Goal: Contribute content: Contribute content

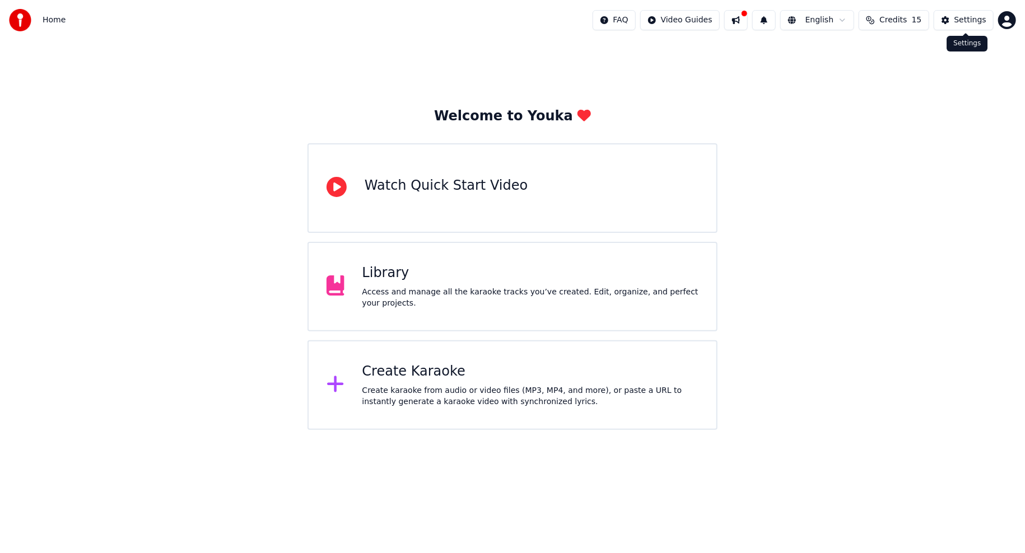
click at [977, 20] on div "Settings" at bounding box center [970, 20] width 32 height 11
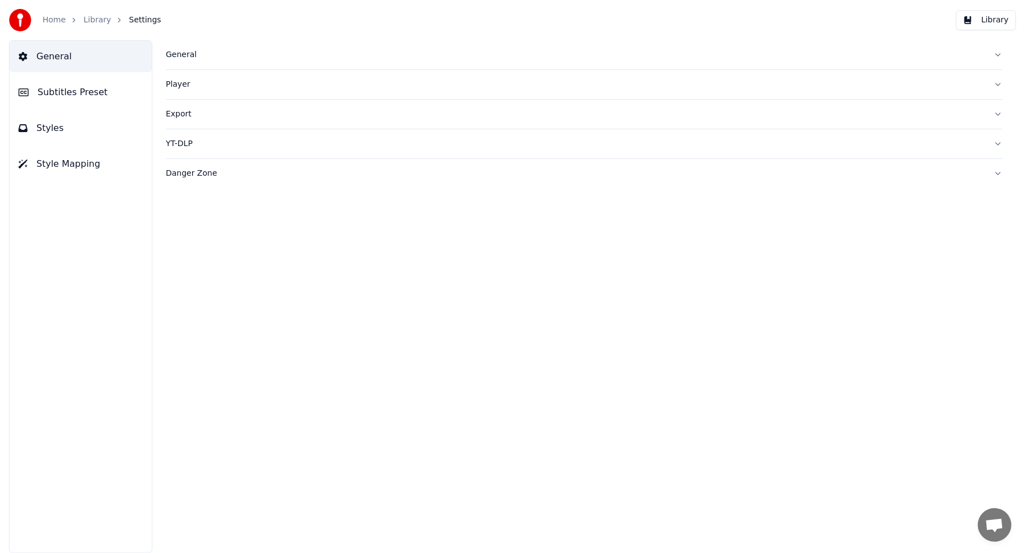
click at [64, 88] on span "Subtitles Preset" at bounding box center [73, 92] width 70 height 13
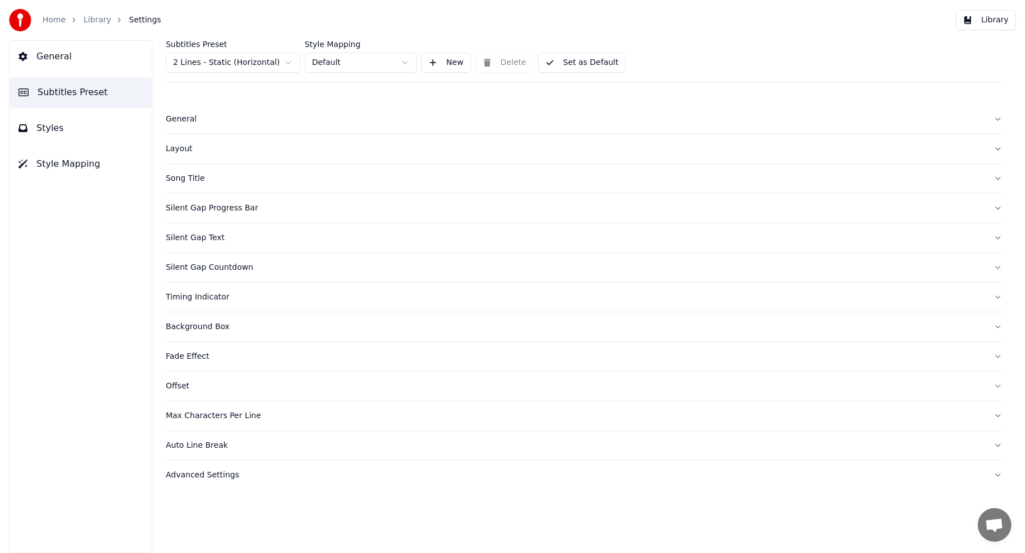
click at [209, 240] on div "Silent Gap Text" at bounding box center [575, 237] width 819 height 11
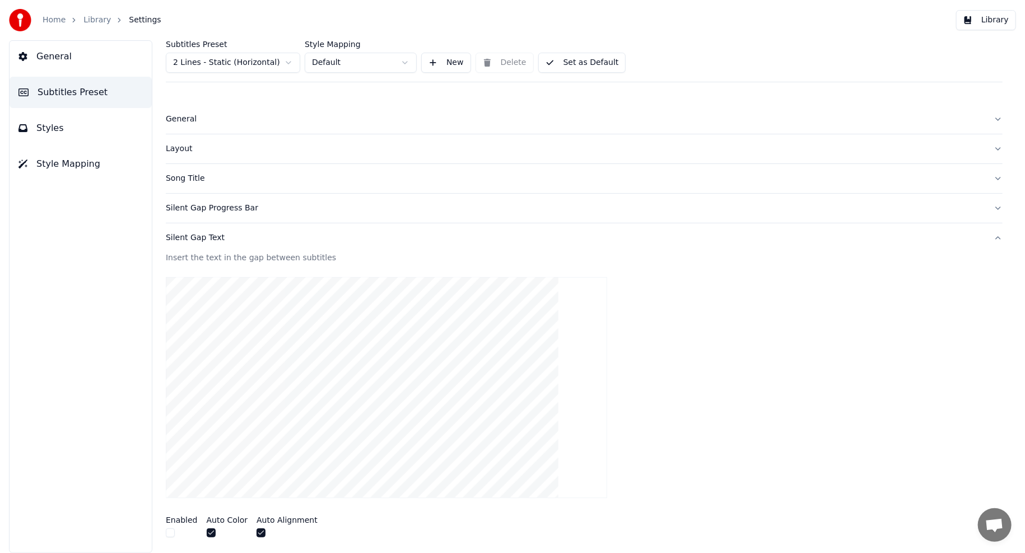
scroll to position [56, 0]
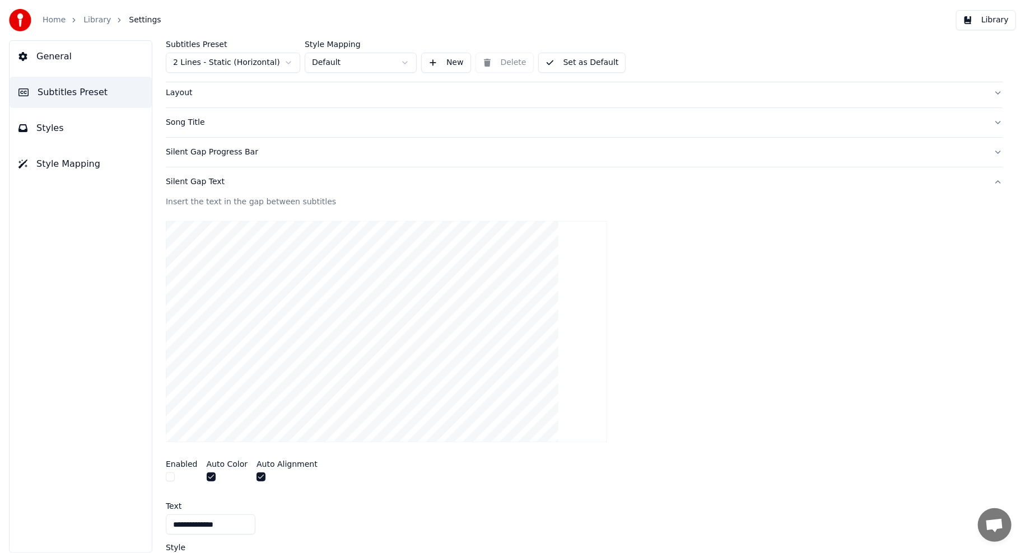
click at [217, 147] on div "Silent Gap Progress Bar" at bounding box center [575, 152] width 819 height 11
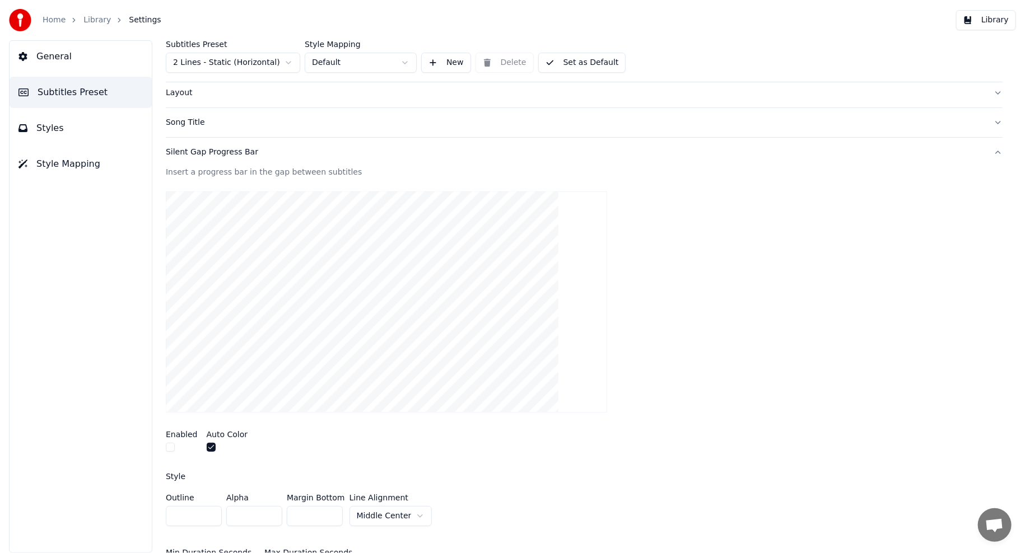
click at [75, 137] on button "Styles" at bounding box center [81, 128] width 142 height 31
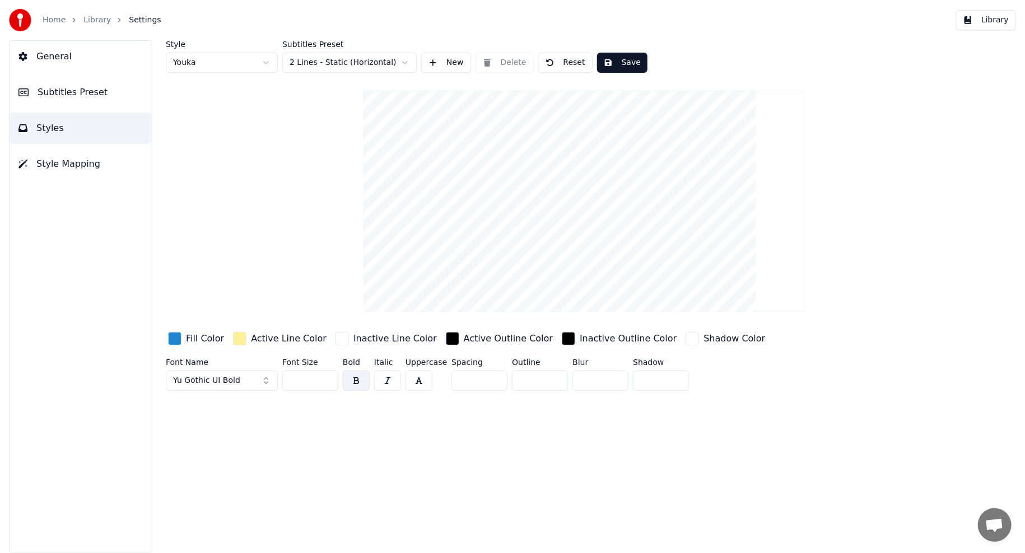
scroll to position [0, 0]
click at [57, 63] on button "General" at bounding box center [81, 56] width 142 height 31
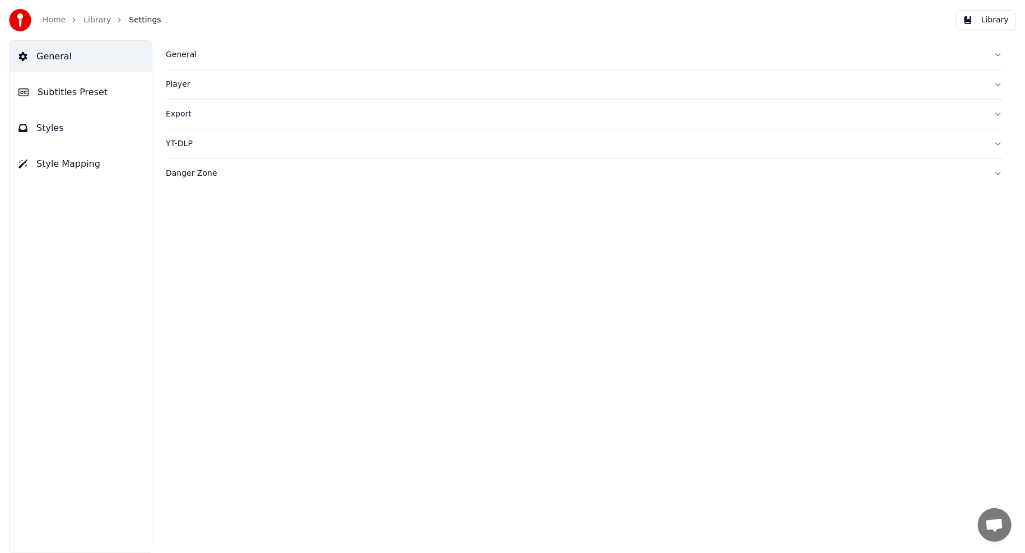
click at [60, 23] on link "Home" at bounding box center [54, 20] width 23 height 11
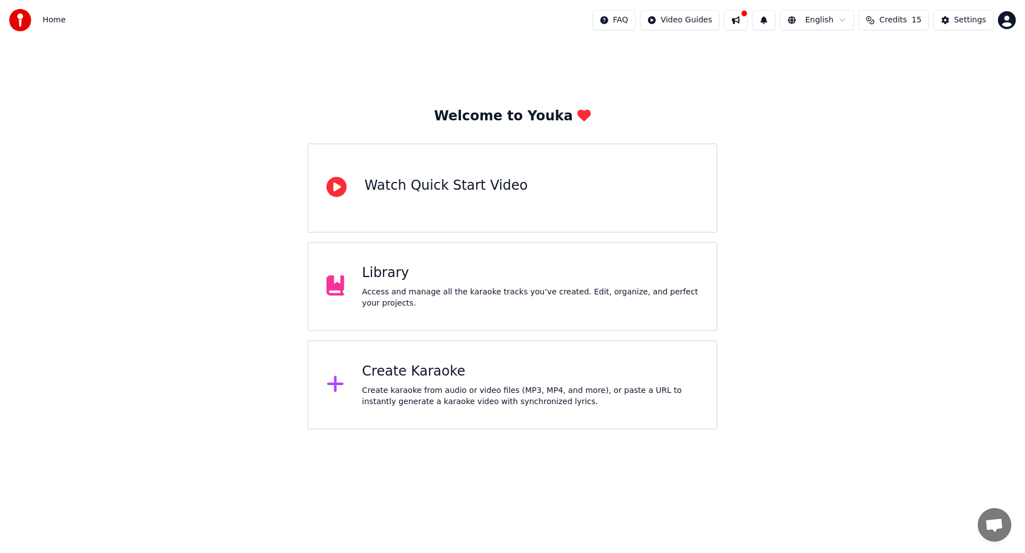
click at [393, 383] on div "Create Karaoke Create karaoke from audio or video files (MP3, MP4, and more), o…" at bounding box center [530, 385] width 337 height 45
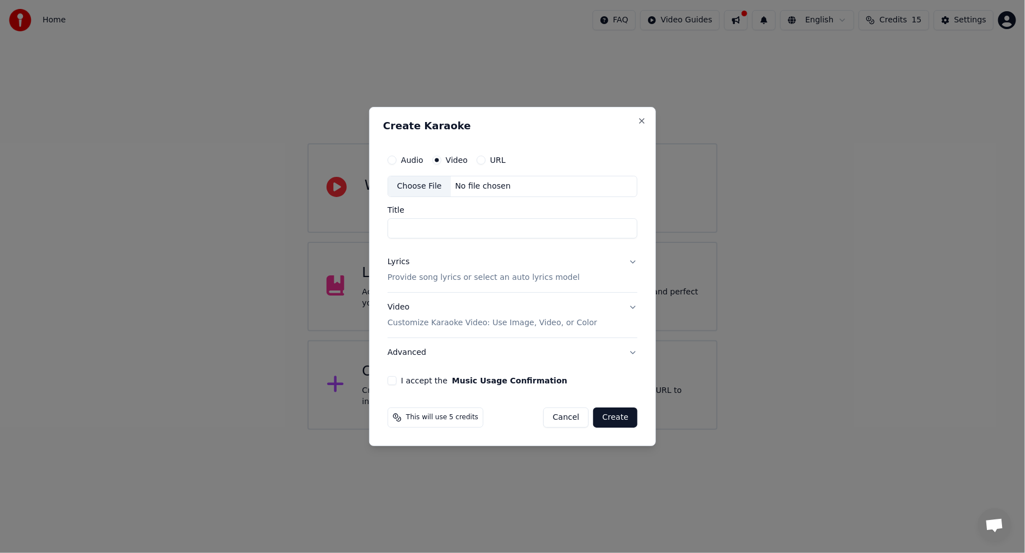
click at [408, 186] on div "Choose File" at bounding box center [419, 186] width 63 height 20
type input "*********"
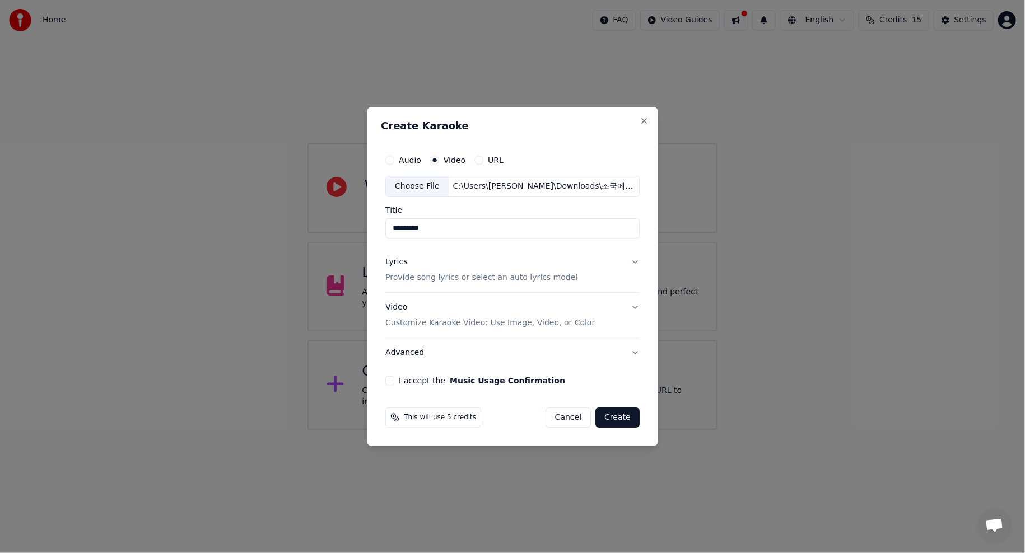
click at [628, 260] on button "Lyrics Provide song lyrics or select an auto lyrics model" at bounding box center [512, 270] width 254 height 45
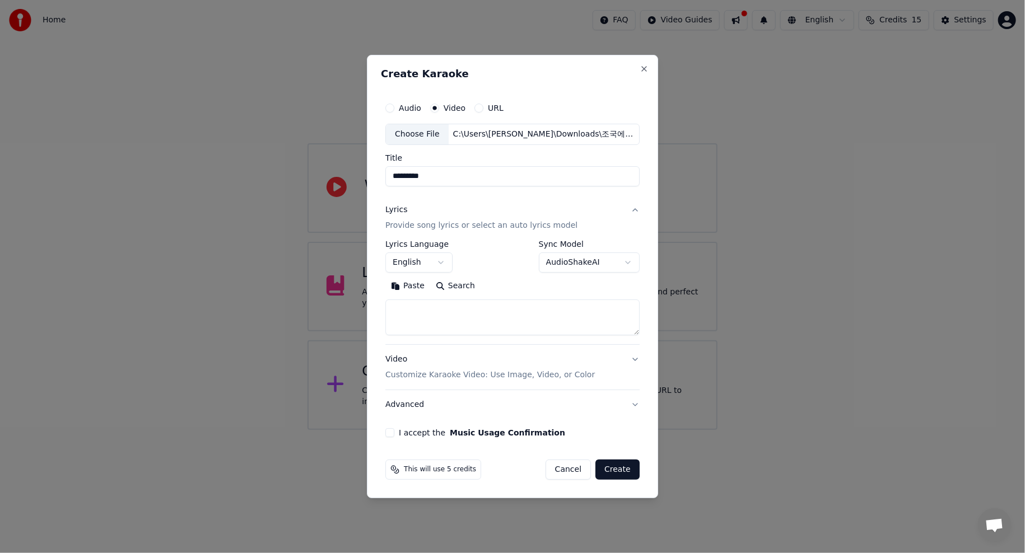
click at [427, 264] on body "**********" at bounding box center [512, 215] width 1025 height 430
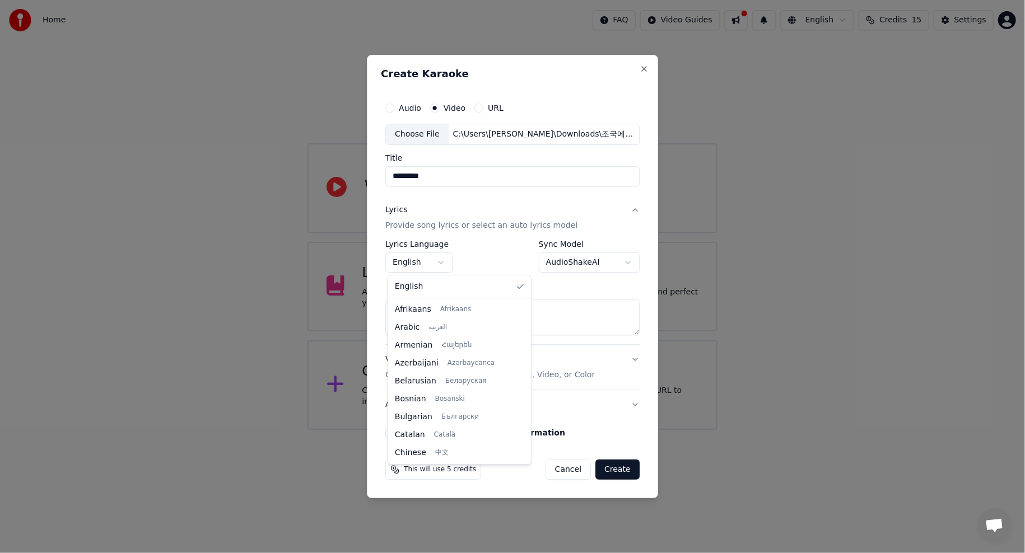
scroll to position [412, 0]
select select "**"
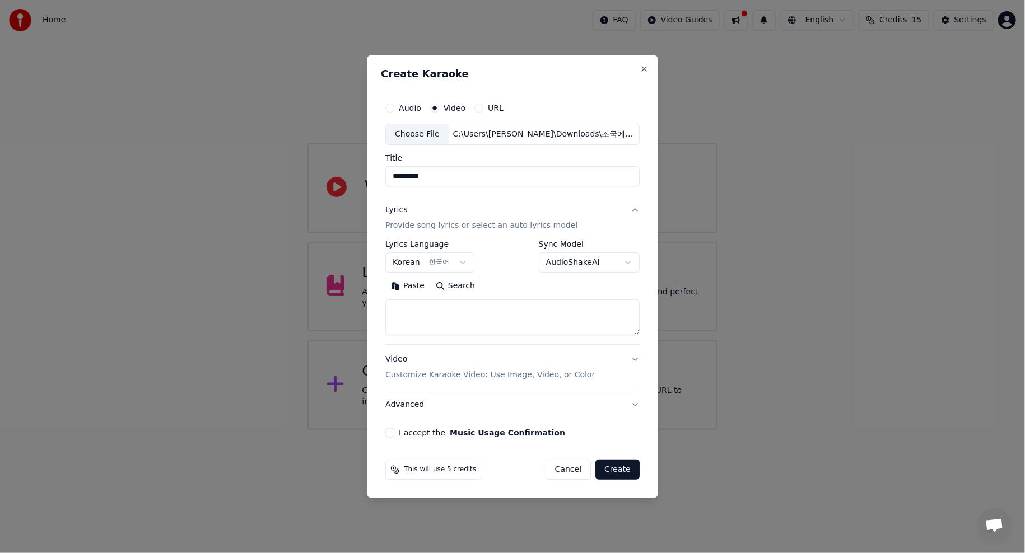
click at [441, 319] on textarea at bounding box center [512, 318] width 254 height 36
paste textarea "**********"
type textarea "**********"
click at [390, 433] on button "I accept the Music Usage Confirmation" at bounding box center [389, 432] width 9 height 9
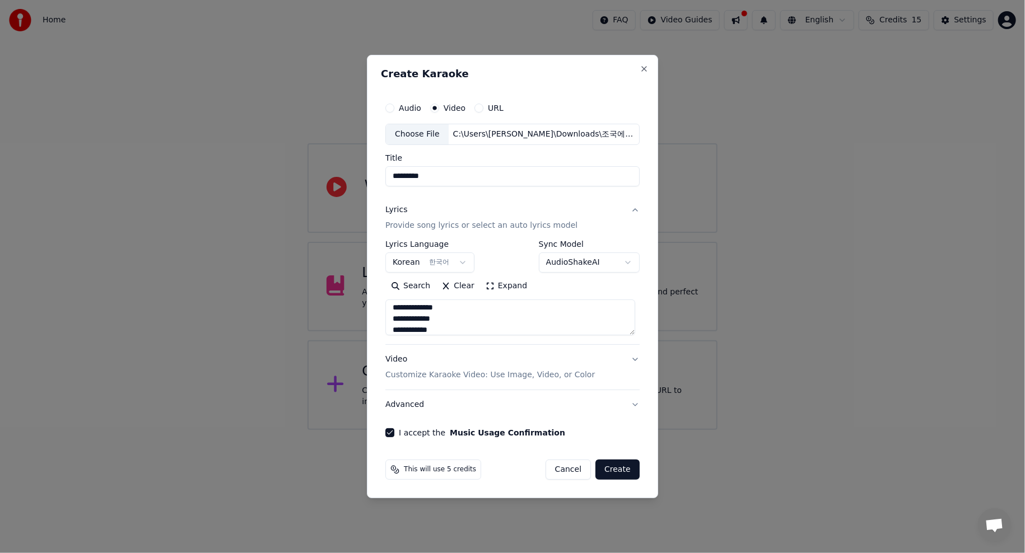
click at [638, 474] on div "This will use 5 credits Cancel Create" at bounding box center [512, 469] width 263 height 29
click at [625, 471] on button "Create" at bounding box center [617, 470] width 44 height 20
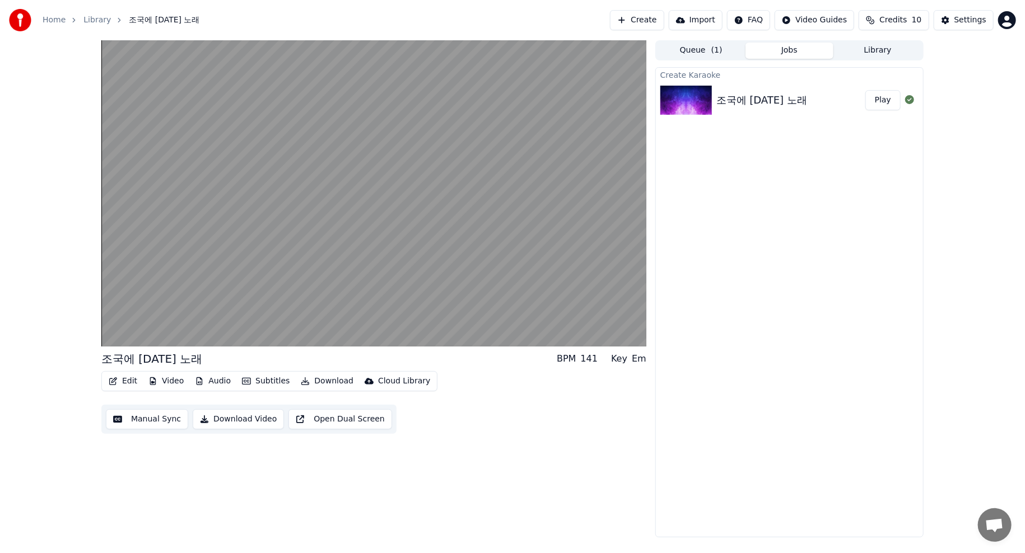
click at [801, 270] on div "Create Karaoke 조국에 대한 노래 Play" at bounding box center [789, 302] width 268 height 470
click at [959, 22] on div "Settings" at bounding box center [970, 20] width 32 height 11
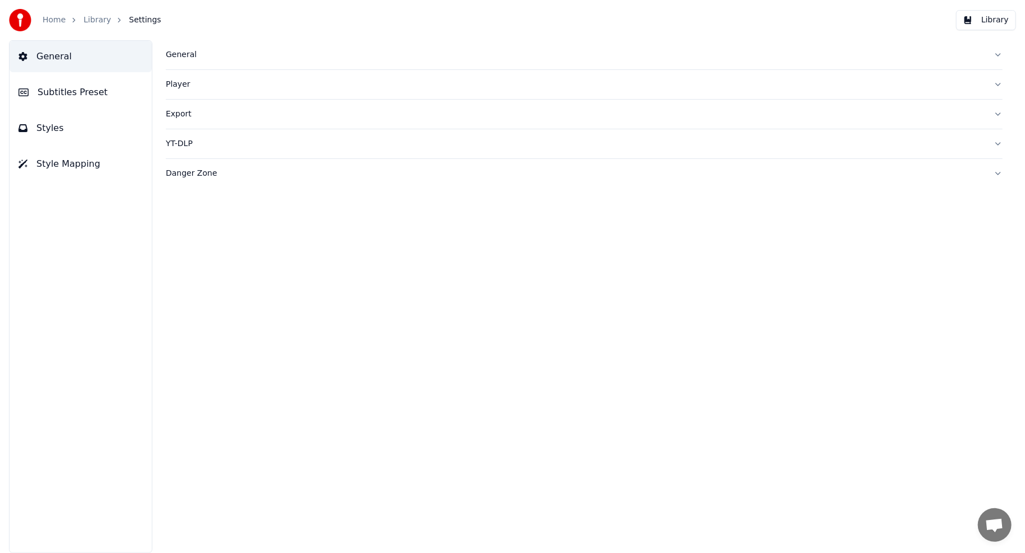
click at [96, 21] on link "Library" at bounding box center [96, 20] width 27 height 11
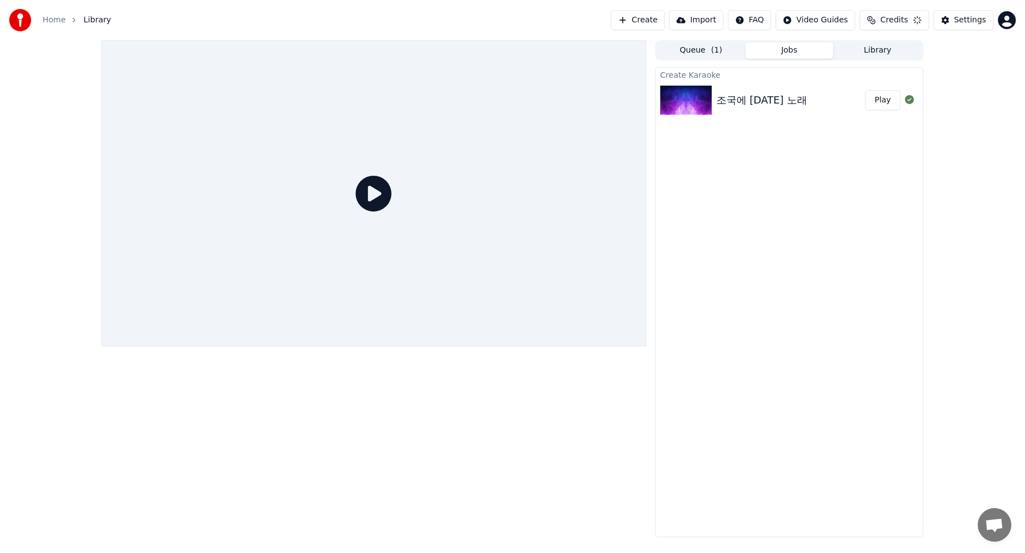
click at [757, 209] on div "Create Karaoke 조국에 대한 노래 Play" at bounding box center [789, 302] width 268 height 470
click at [757, 101] on div "조국에 [DATE] 노래" at bounding box center [761, 100] width 91 height 16
click at [749, 99] on div "조국에 [DATE] 노래" at bounding box center [761, 100] width 91 height 16
click at [958, 20] on div "Settings" at bounding box center [970, 20] width 32 height 11
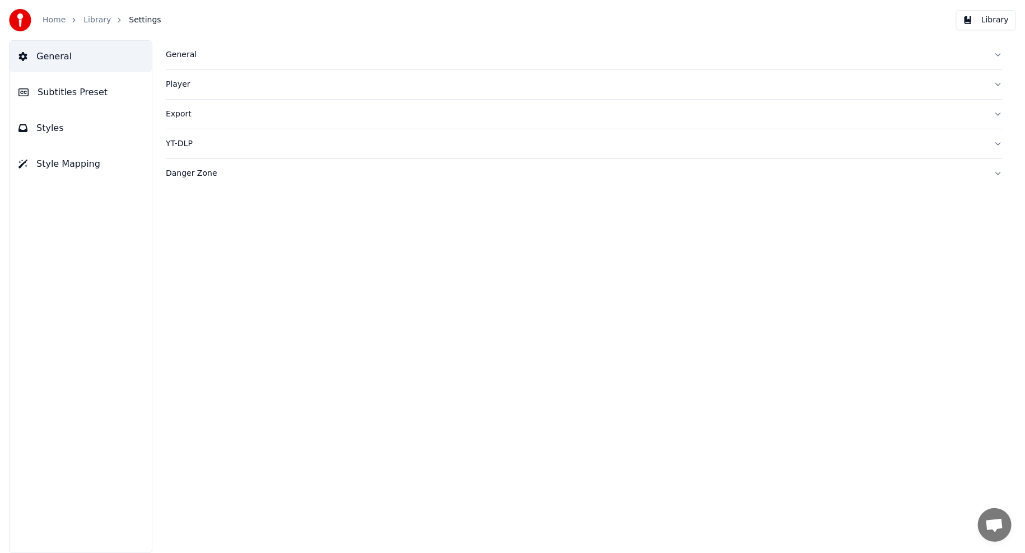
click at [95, 99] on button "Subtitles Preset" at bounding box center [81, 92] width 142 height 31
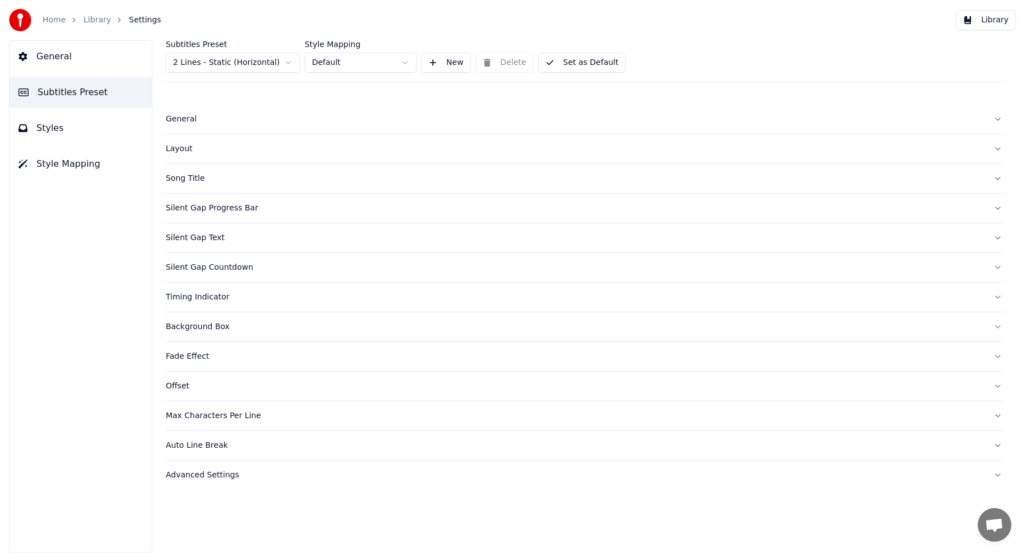
click at [58, 134] on span "Styles" at bounding box center [49, 128] width 27 height 13
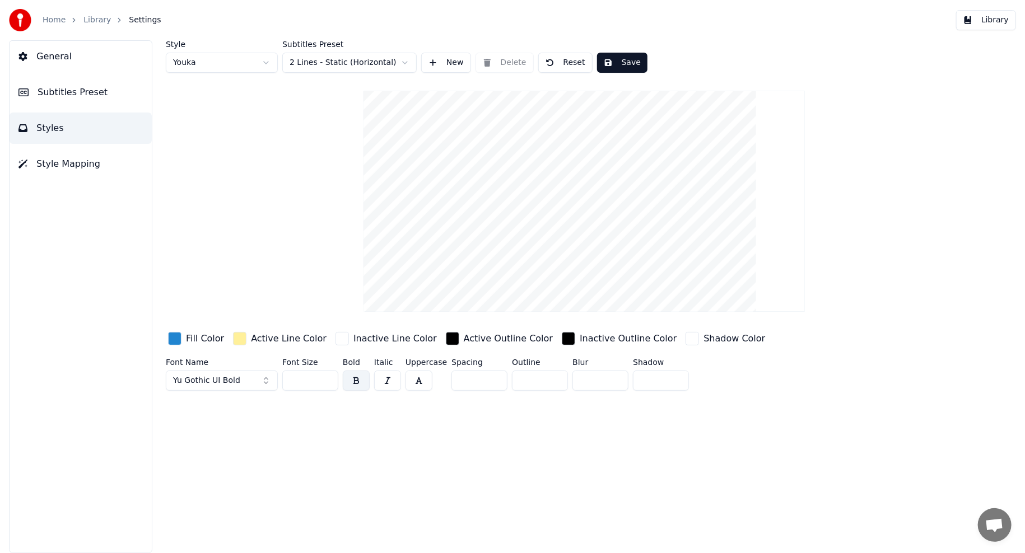
click at [249, 382] on button "Yu Gothic UI Bold" at bounding box center [222, 381] width 112 height 20
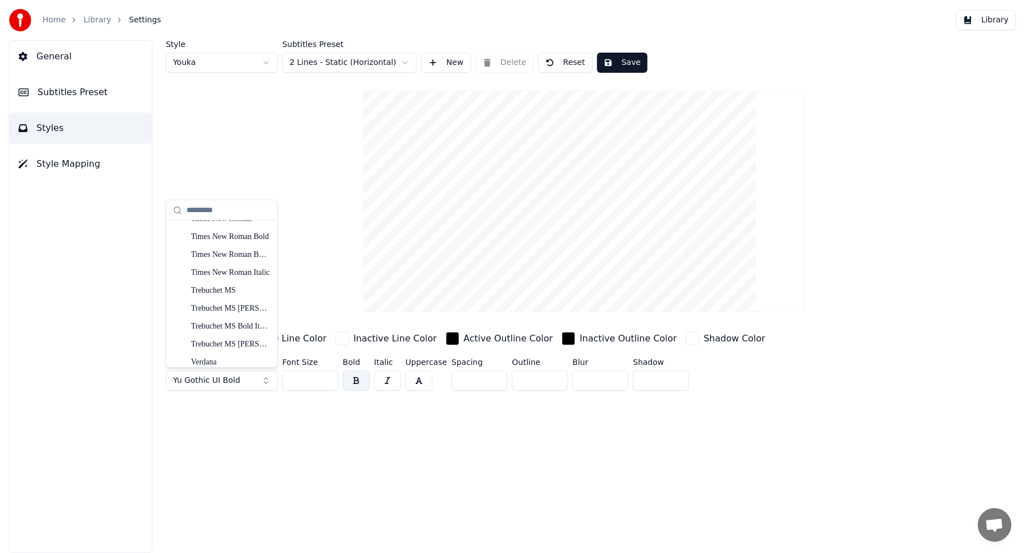
scroll to position [3189, 0]
click at [220, 211] on input "text" at bounding box center [228, 210] width 84 height 22
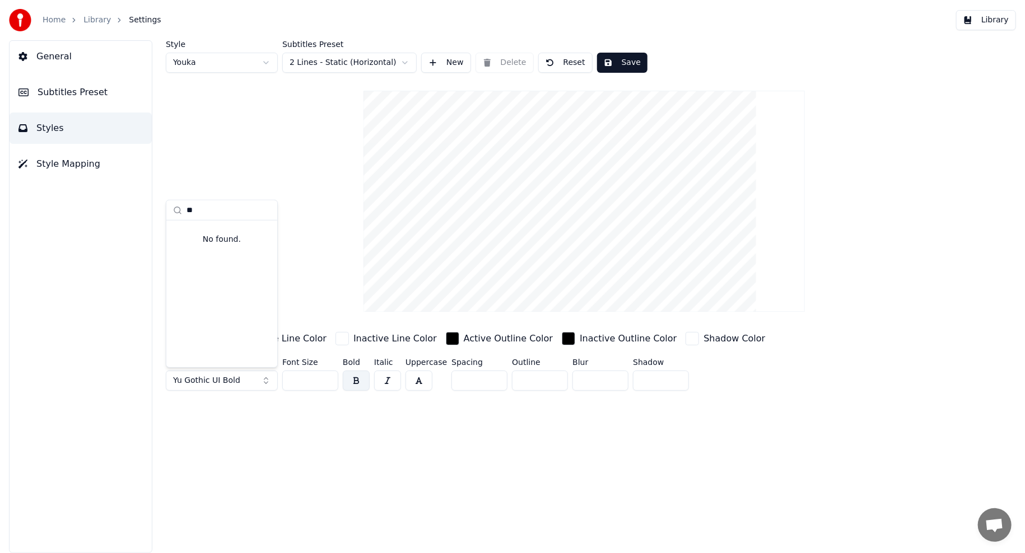
type input "*"
click at [848, 184] on div "Style Youka Subtitles Preset 2 Lines - Static (Horizontal) New Delete Reset Sav…" at bounding box center [584, 217] width 837 height 355
click at [1012, 1] on div "Home Library Settings Library" at bounding box center [512, 20] width 1025 height 40
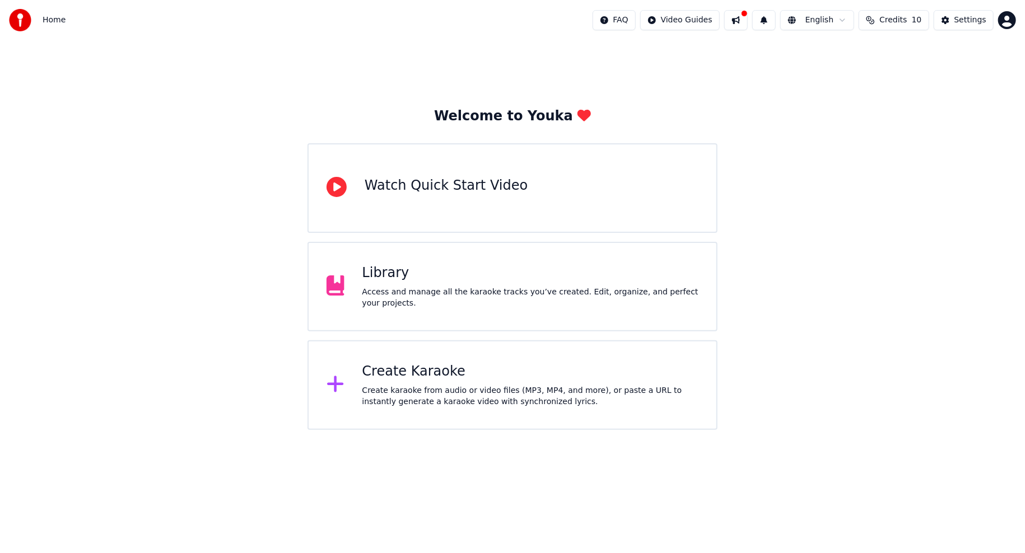
click at [844, 115] on div "Welcome to Youka Watch Quick Start Video Library Access and manage all the kara…" at bounding box center [512, 235] width 1025 height 390
click at [961, 20] on div "Settings" at bounding box center [970, 20] width 32 height 11
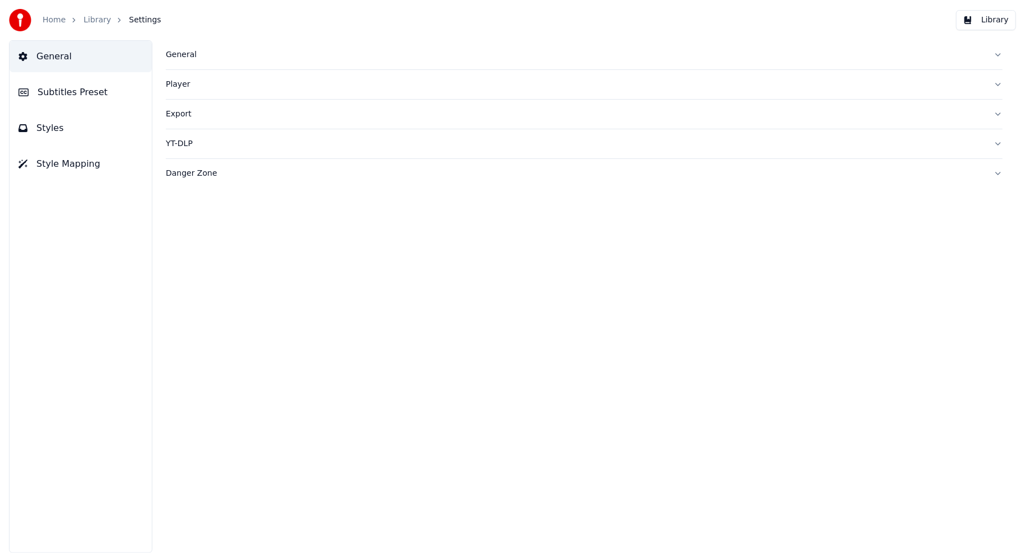
click at [48, 134] on span "Styles" at bounding box center [49, 128] width 27 height 13
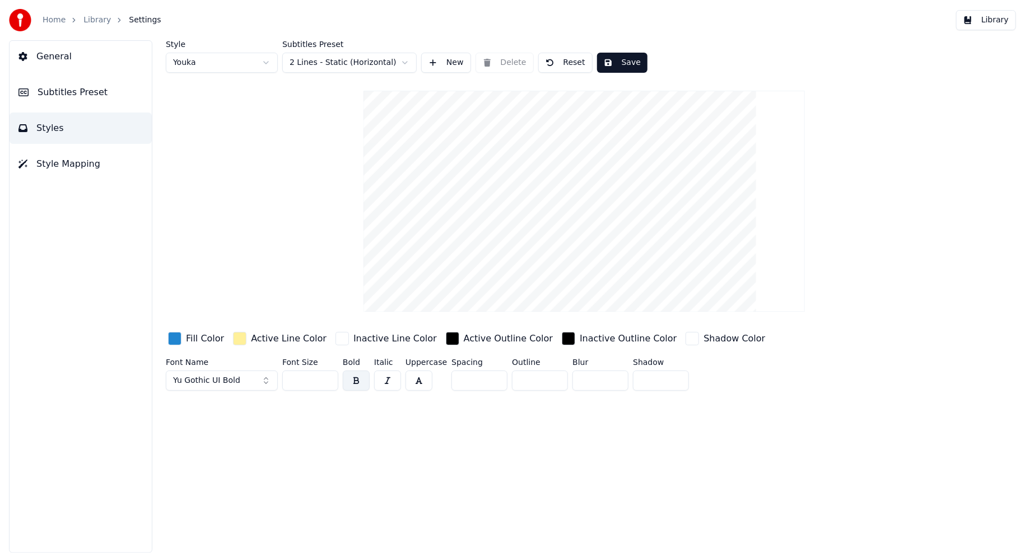
click at [240, 384] on button "Yu Gothic UI Bold" at bounding box center [222, 381] width 112 height 20
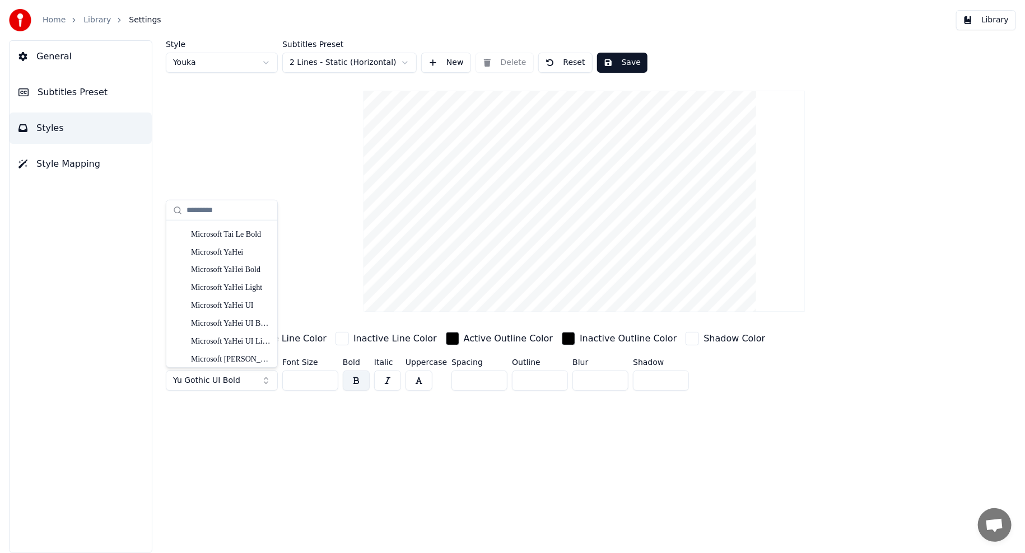
scroll to position [1624, 0]
click at [202, 208] on input "text" at bounding box center [228, 210] width 84 height 22
type input "**"
click at [228, 244] on div "KP CR PyeonChe B" at bounding box center [231, 249] width 80 height 11
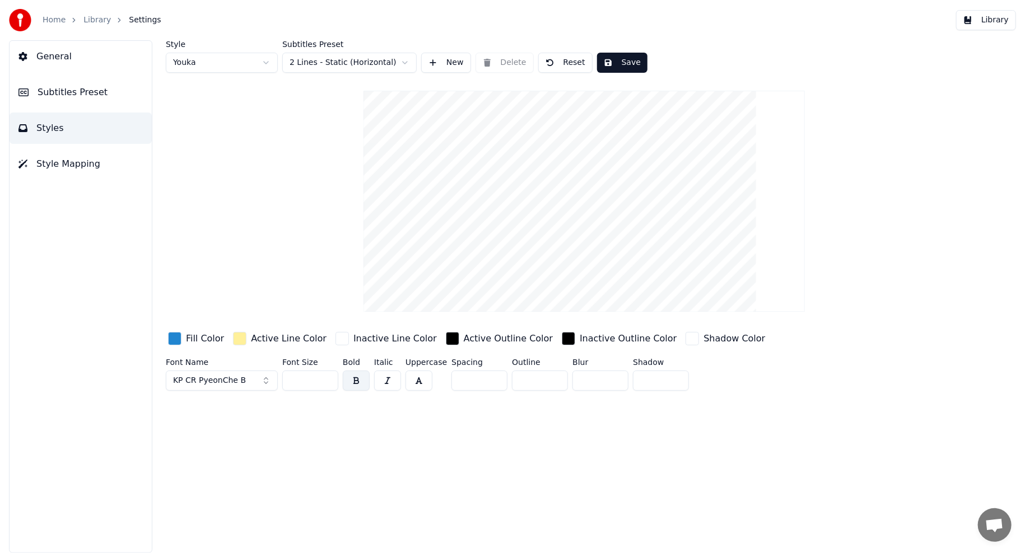
click at [253, 384] on button "KP CR PyeonChe B" at bounding box center [222, 381] width 112 height 20
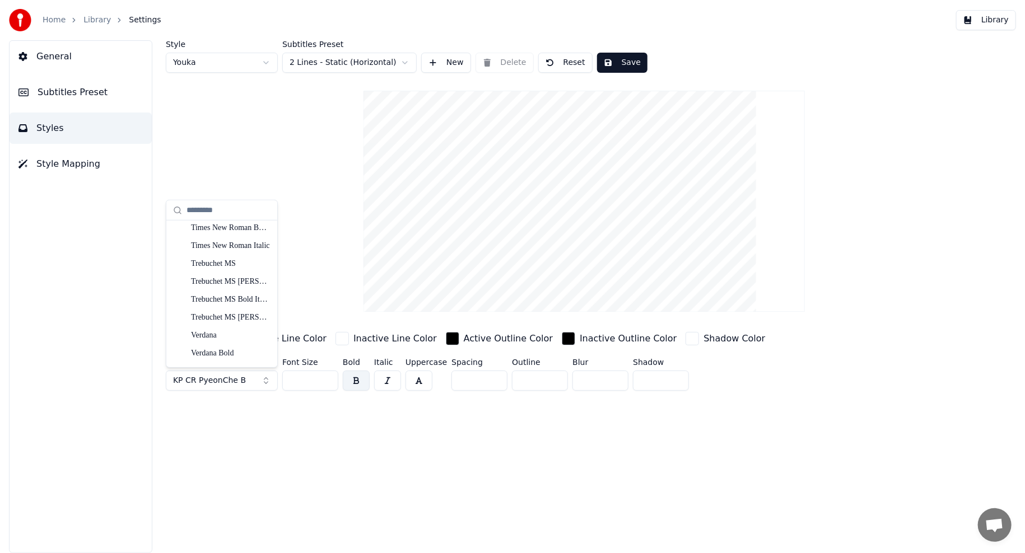
scroll to position [3440, 0]
click at [213, 207] on input "text" at bounding box center [228, 210] width 84 height 22
type input "**"
click at [231, 305] on div "KP KwangMyeong B" at bounding box center [231, 302] width 80 height 11
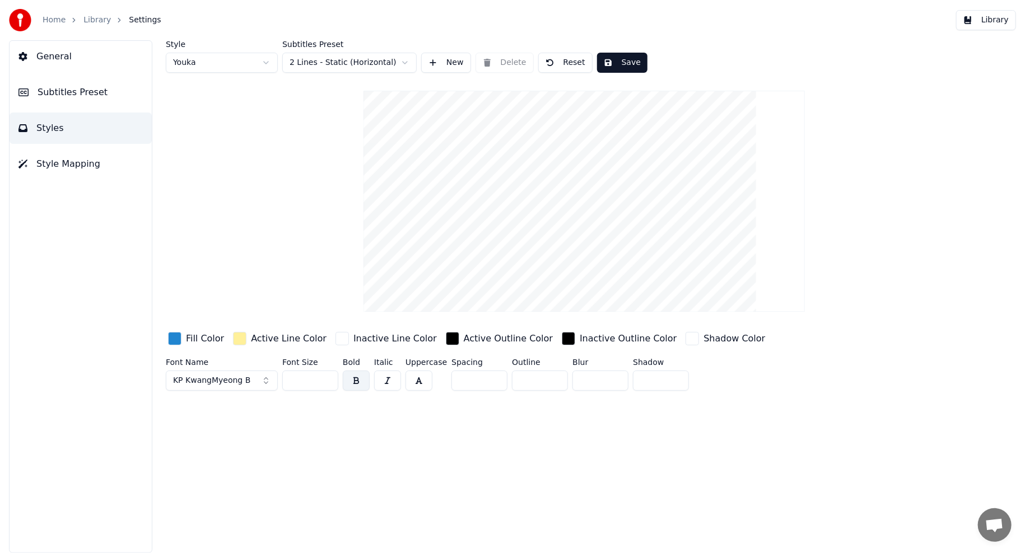
click at [204, 377] on span "KP KwangMyeong B" at bounding box center [211, 380] width 77 height 11
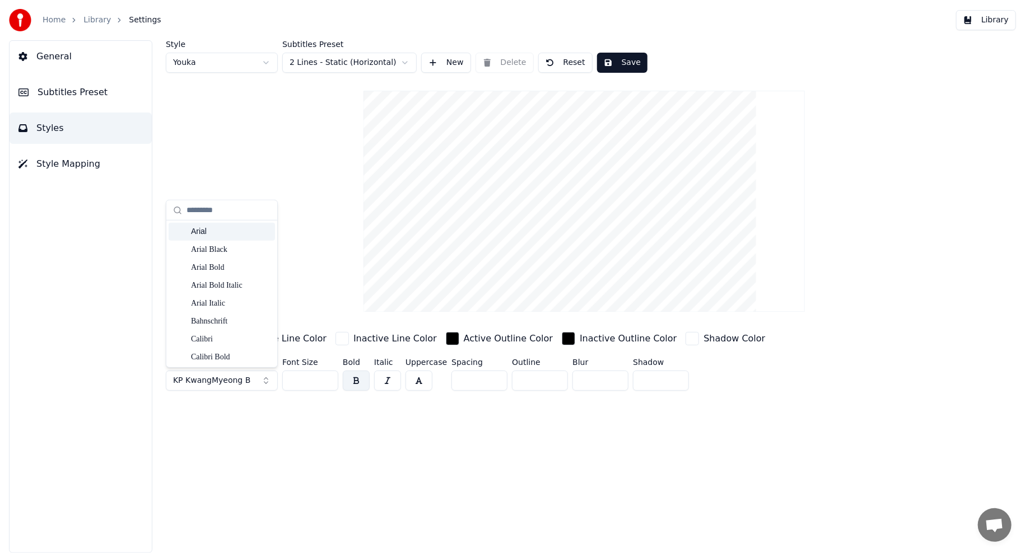
click at [207, 207] on input "text" at bounding box center [228, 210] width 84 height 22
type input "**"
click at [236, 241] on div "KP CheongPong B" at bounding box center [222, 250] width 106 height 18
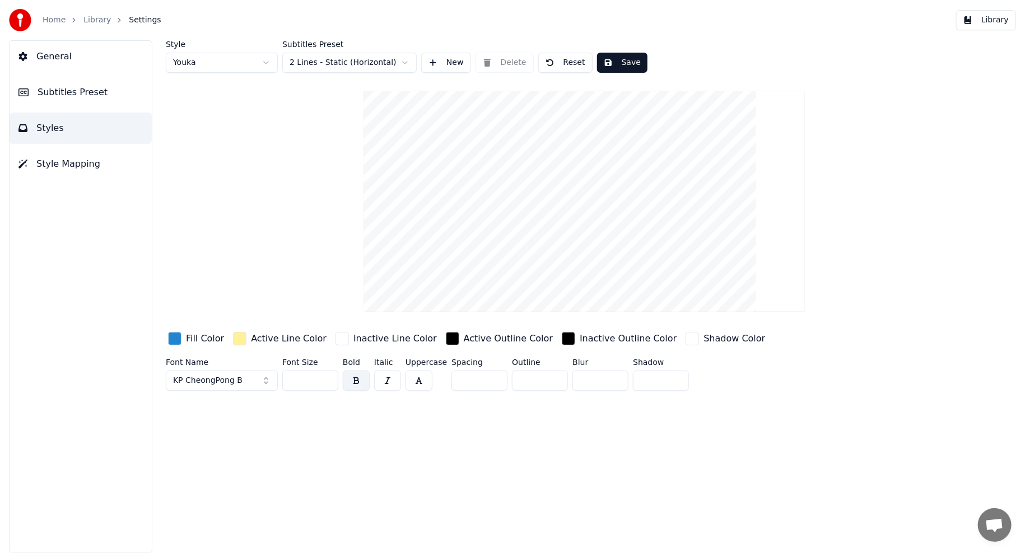
click at [202, 382] on span "KP CheongPong B" at bounding box center [207, 380] width 69 height 11
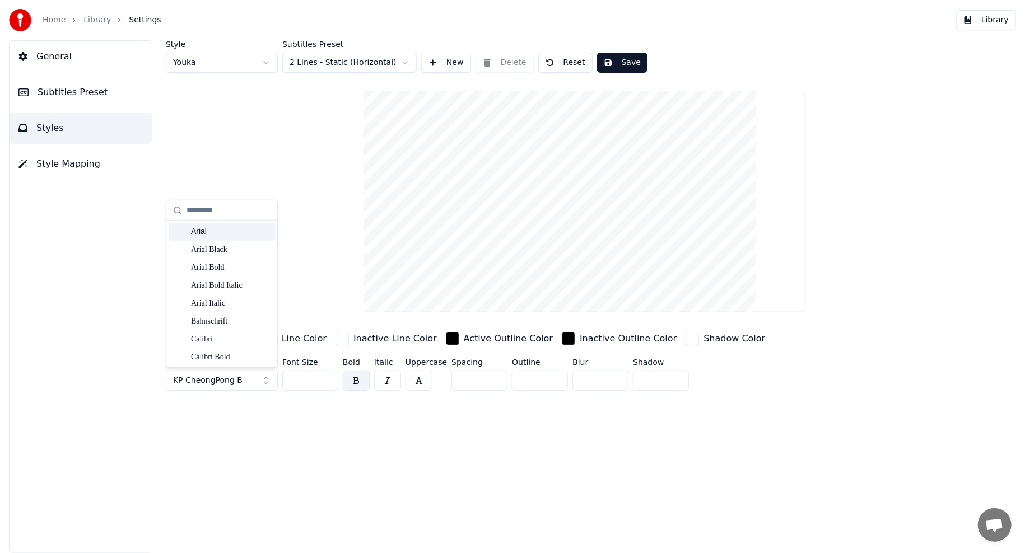
click at [225, 211] on input "text" at bounding box center [228, 210] width 84 height 22
type input "**"
click at [236, 298] on div "KP CheonRiMa B" at bounding box center [231, 303] width 80 height 11
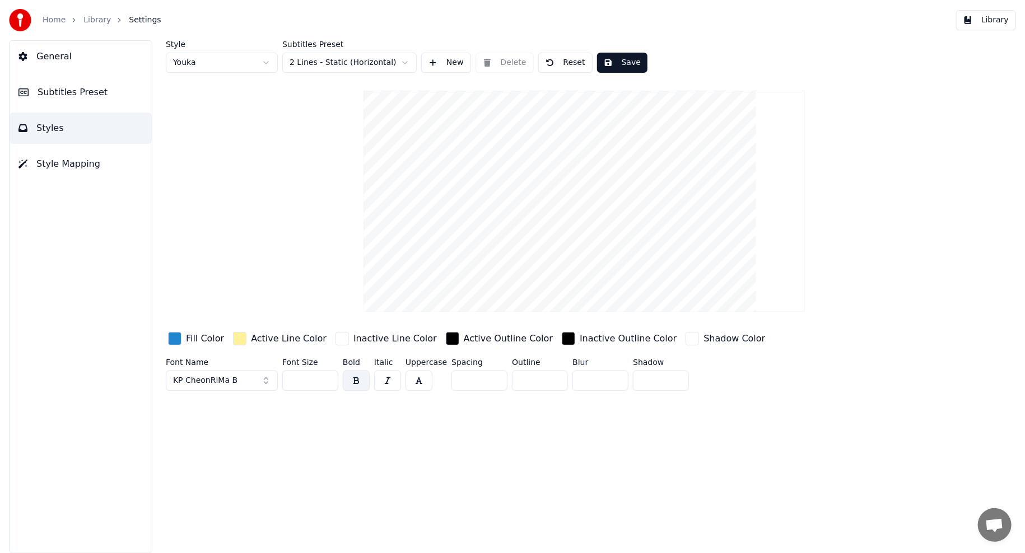
click at [619, 64] on button "Save" at bounding box center [622, 63] width 50 height 20
click at [67, 65] on button "General" at bounding box center [81, 56] width 142 height 31
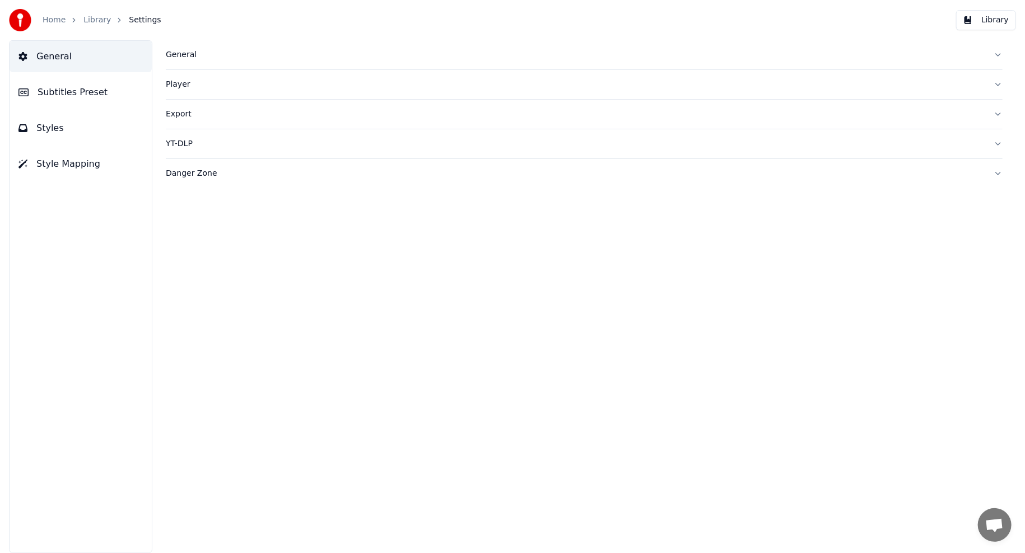
click at [94, 15] on link "Library" at bounding box center [96, 20] width 27 height 11
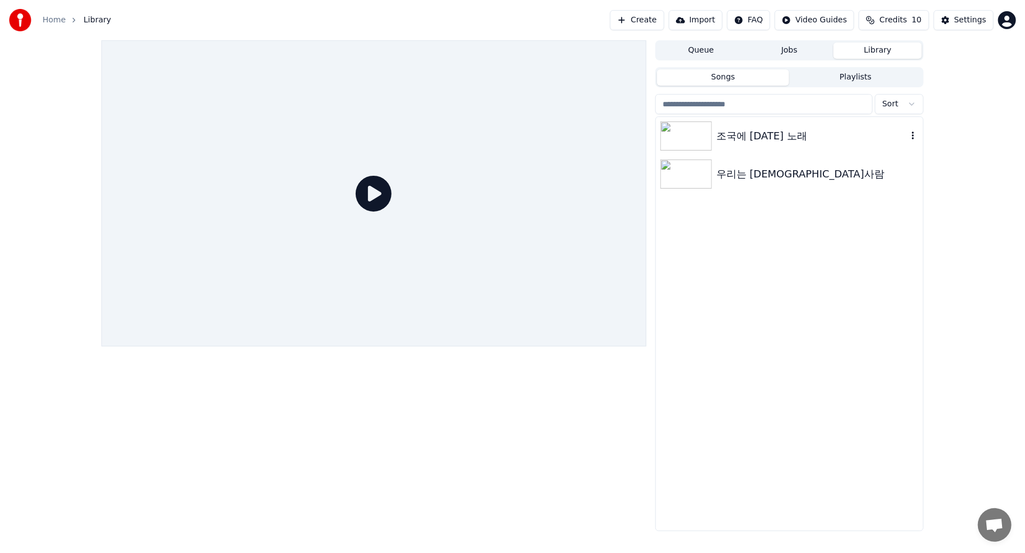
click at [694, 139] on img at bounding box center [686, 136] width 52 height 29
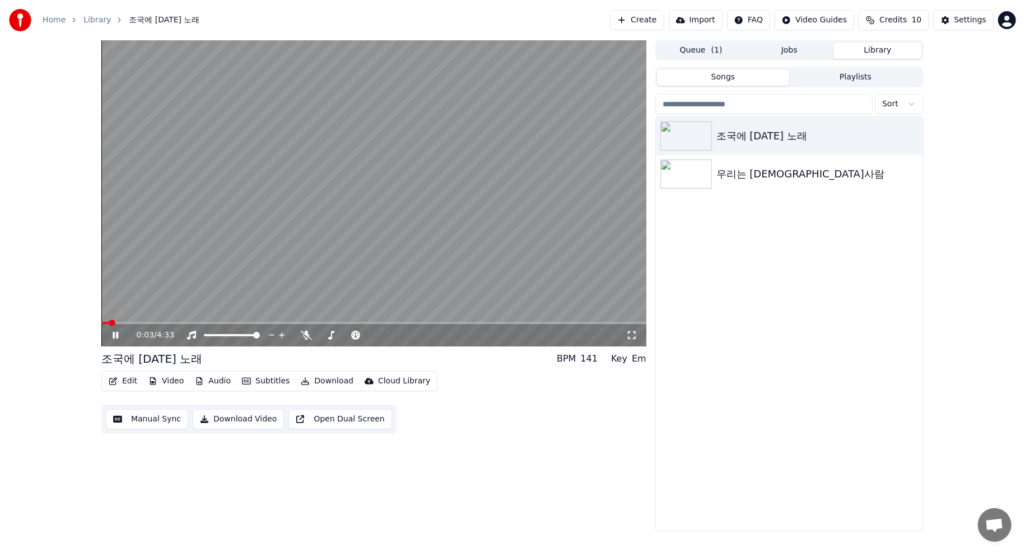
click at [133, 320] on video at bounding box center [373, 193] width 545 height 306
click at [133, 321] on video at bounding box center [373, 193] width 545 height 306
click at [139, 325] on div "0:04 / 4:33" at bounding box center [373, 335] width 545 height 22
click at [151, 322] on span at bounding box center [154, 323] width 7 height 7
click at [952, 25] on button "Settings" at bounding box center [963, 20] width 60 height 20
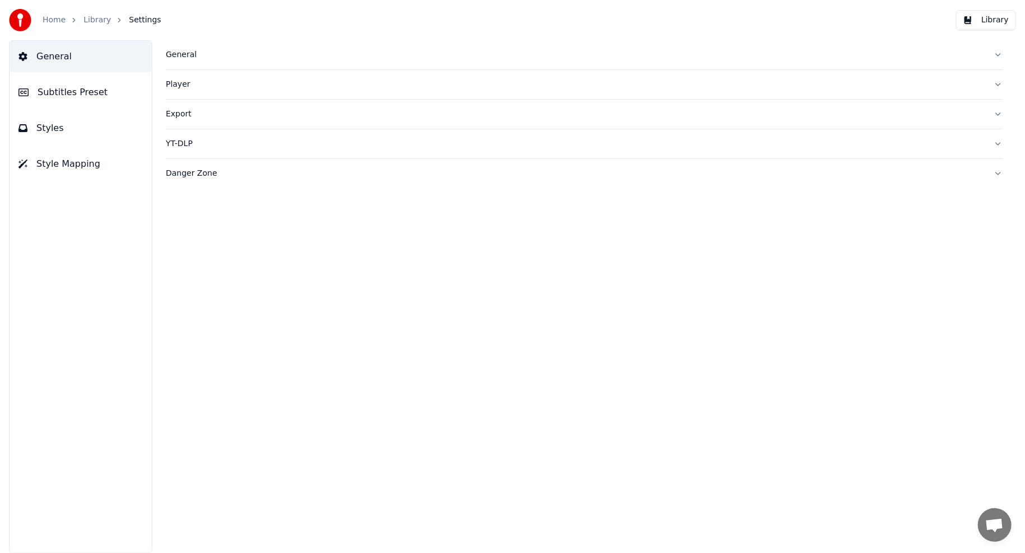
click at [74, 129] on button "Styles" at bounding box center [81, 128] width 142 height 31
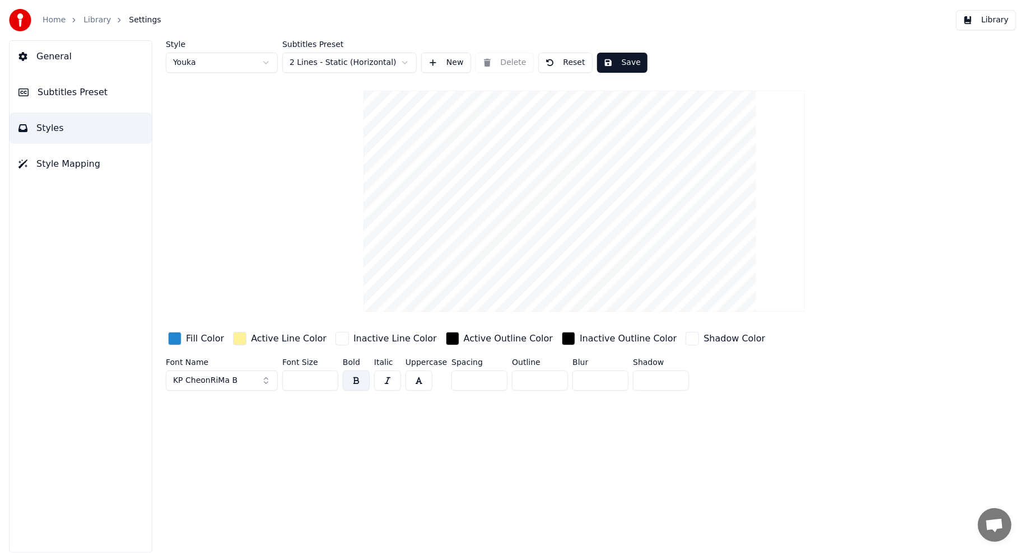
click at [236, 385] on button "KP CheonRiMa B" at bounding box center [222, 381] width 112 height 20
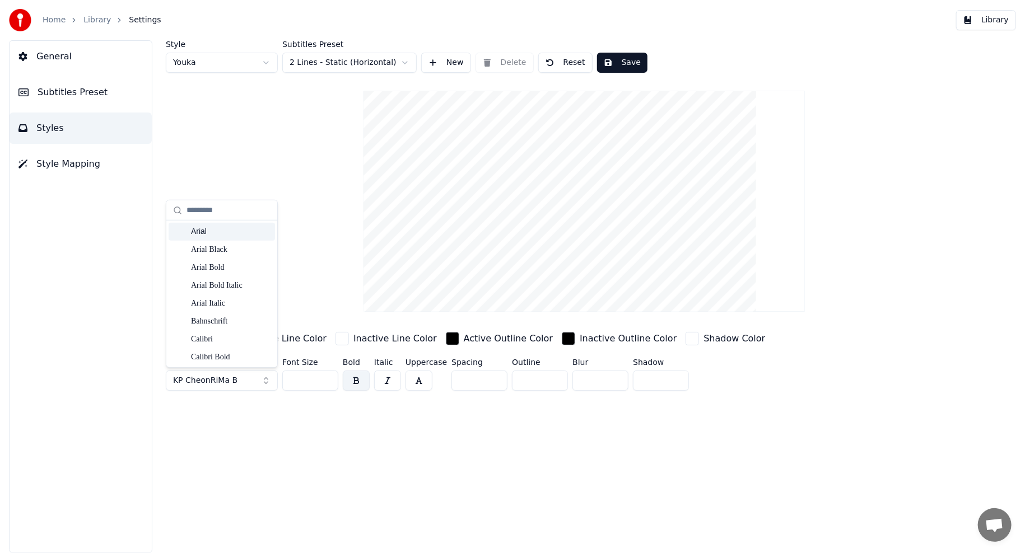
click at [224, 208] on input "text" at bounding box center [228, 210] width 84 height 22
type input "**"
click at [239, 289] on div "KP CheonRiMa" at bounding box center [231, 285] width 80 height 11
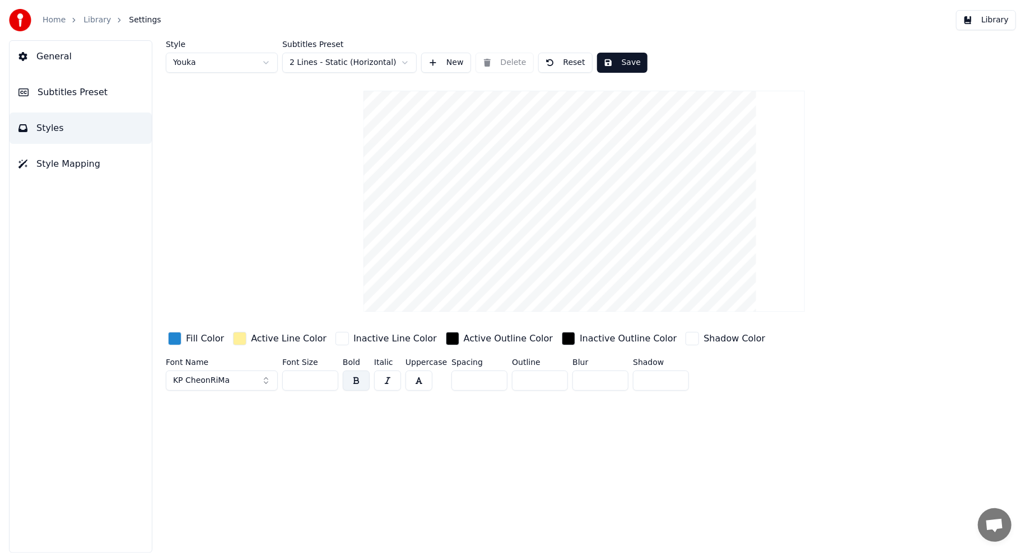
click at [619, 58] on button "Save" at bounding box center [622, 63] width 50 height 20
click at [226, 384] on button "KP CheonRiMa" at bounding box center [222, 381] width 112 height 20
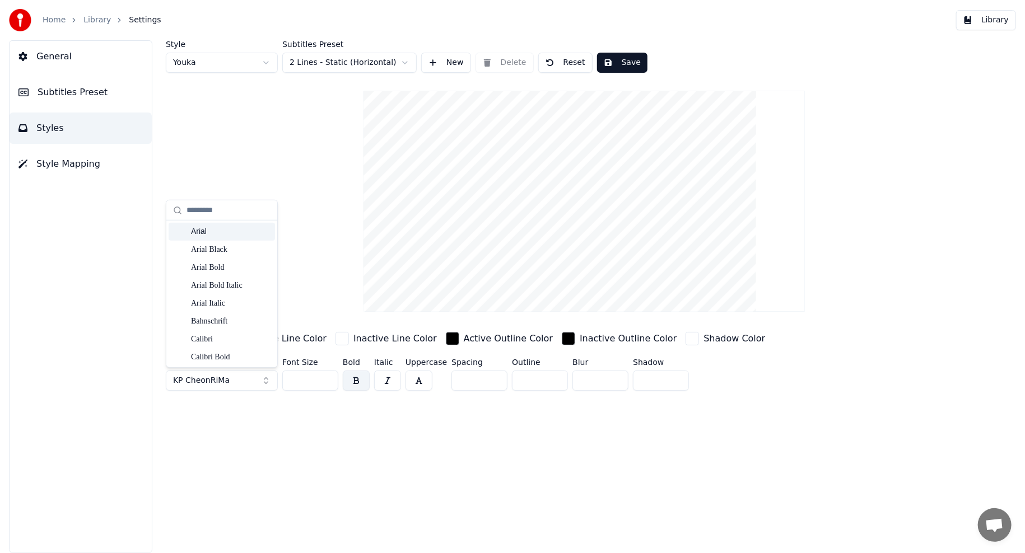
click at [227, 211] on input "text" at bounding box center [228, 210] width 84 height 22
type input "**"
click at [242, 301] on div "KP CheonRiMa B" at bounding box center [231, 303] width 80 height 11
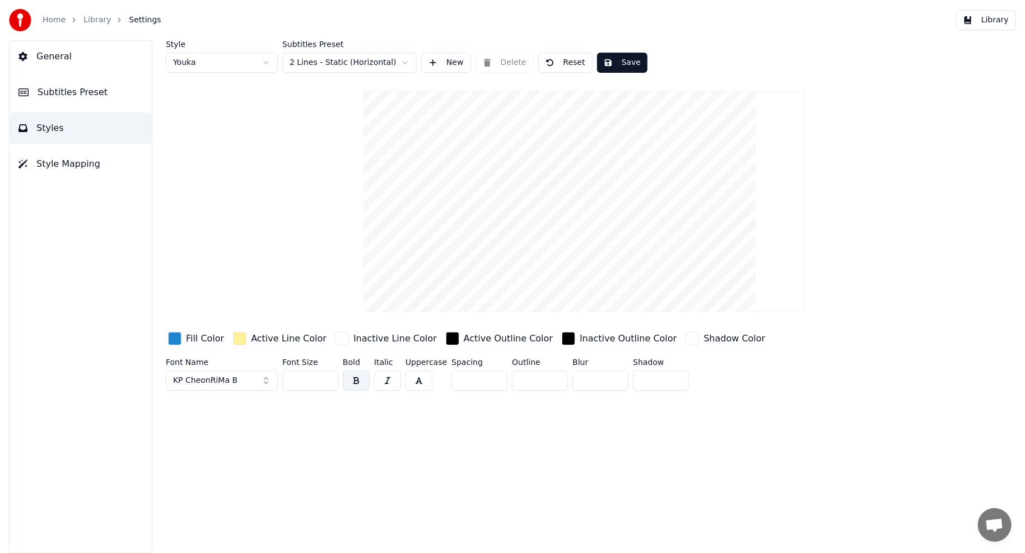
click at [359, 381] on button "button" at bounding box center [356, 381] width 27 height 20
click at [623, 63] on button "Save" at bounding box center [622, 63] width 50 height 20
click at [83, 16] on link "Library" at bounding box center [96, 20] width 27 height 11
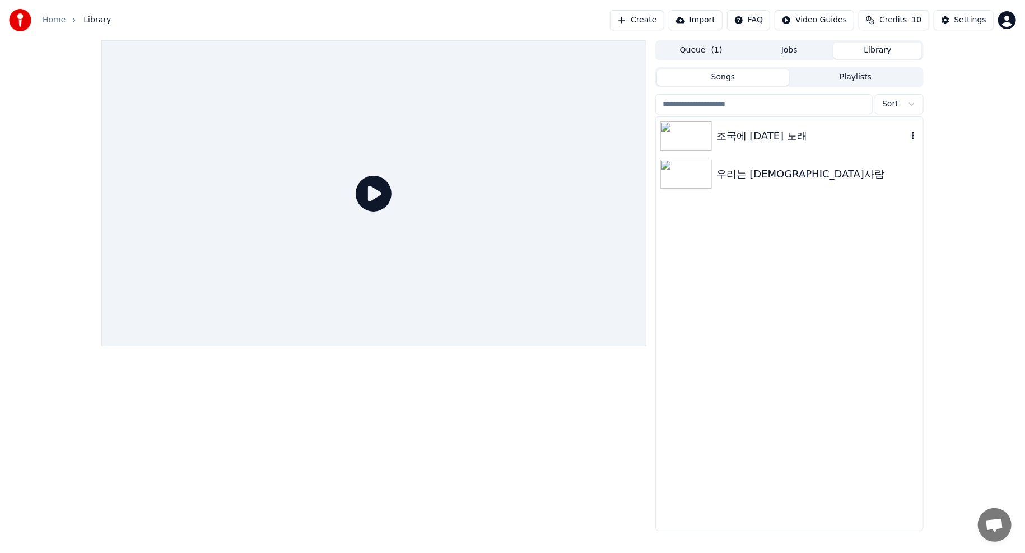
click at [808, 139] on div "조국에 [DATE] 노래" at bounding box center [811, 136] width 191 height 16
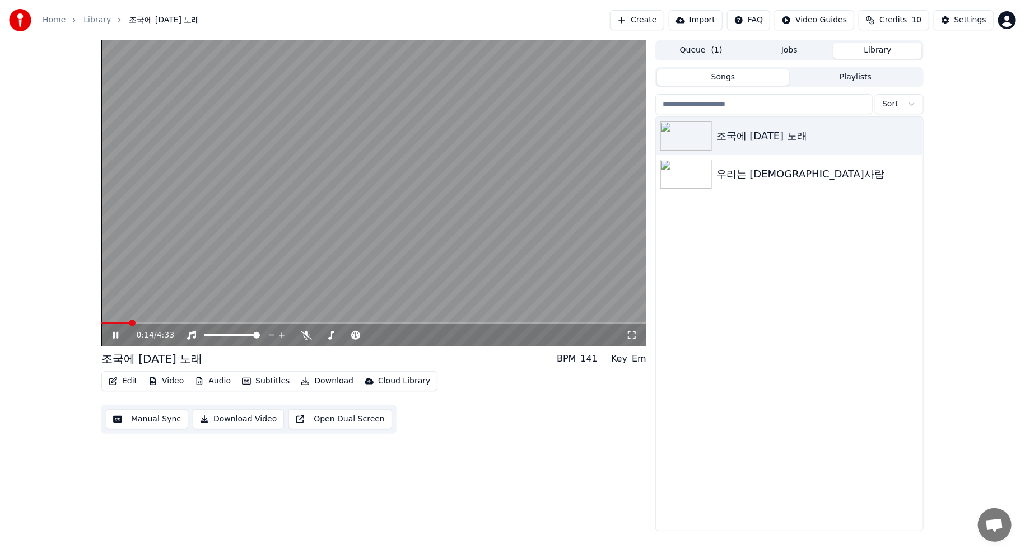
click at [130, 323] on span at bounding box center [373, 323] width 545 height 2
click at [157, 322] on span at bounding box center [373, 323] width 545 height 2
click at [960, 20] on div "Settings" at bounding box center [970, 20] width 32 height 11
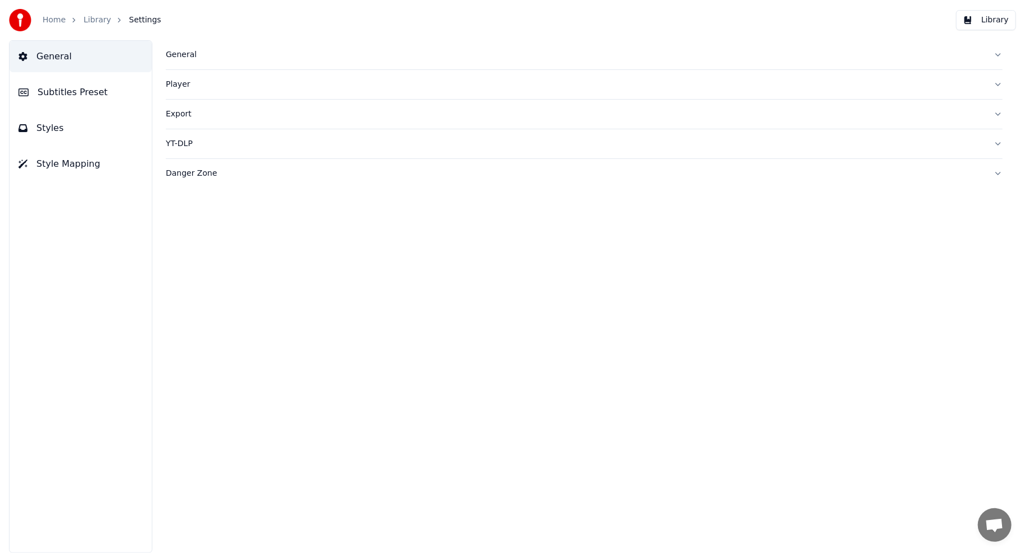
click at [72, 99] on button "Subtitles Preset" at bounding box center [81, 92] width 142 height 31
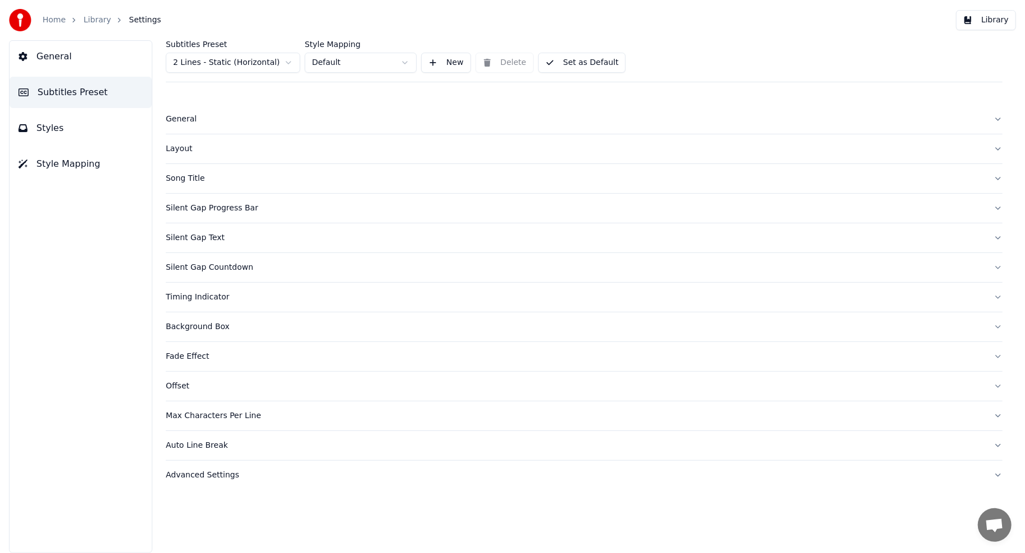
click at [189, 181] on div "Song Title" at bounding box center [575, 178] width 819 height 11
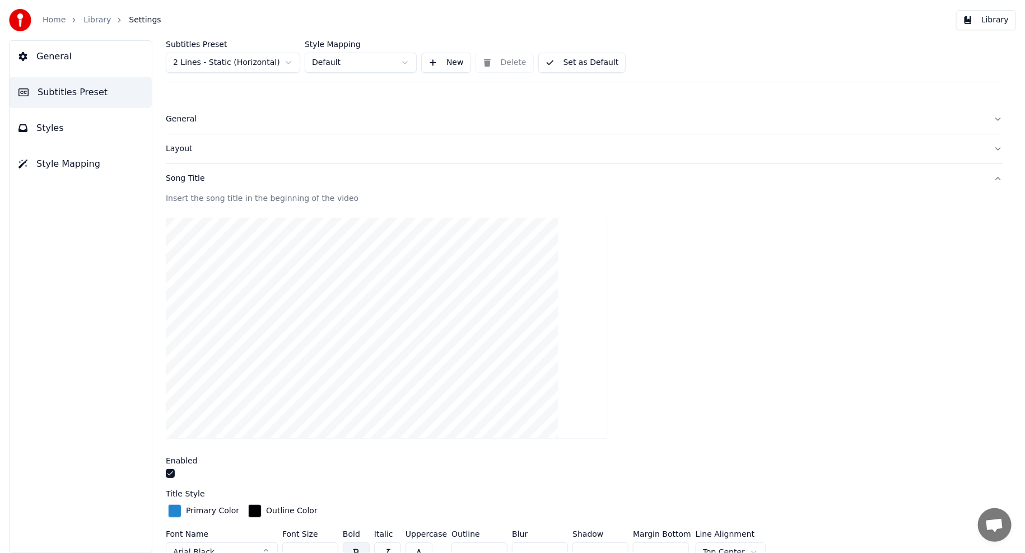
click at [167, 473] on button "button" at bounding box center [170, 473] width 9 height 9
click at [35, 55] on button "General" at bounding box center [81, 56] width 142 height 31
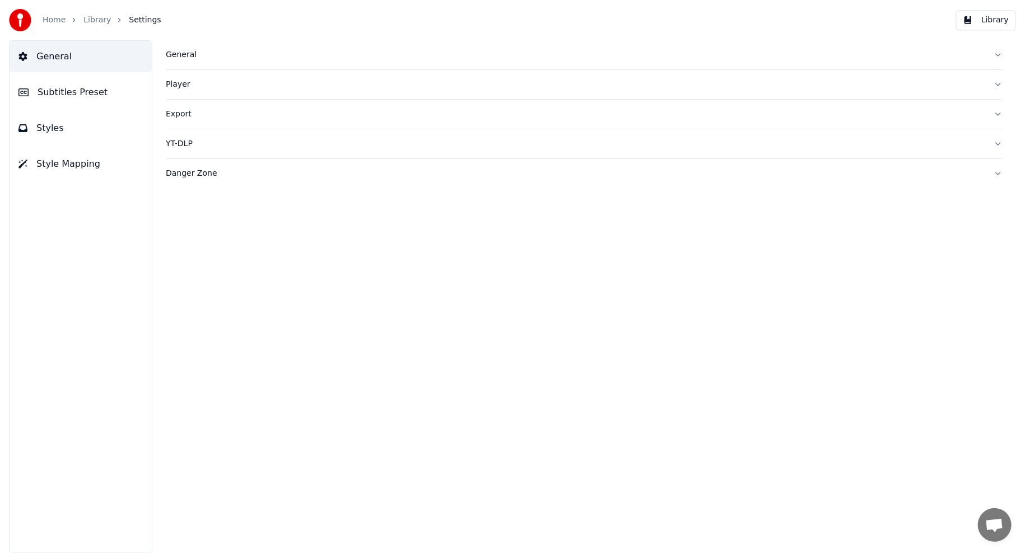
click at [94, 16] on link "Library" at bounding box center [96, 20] width 27 height 11
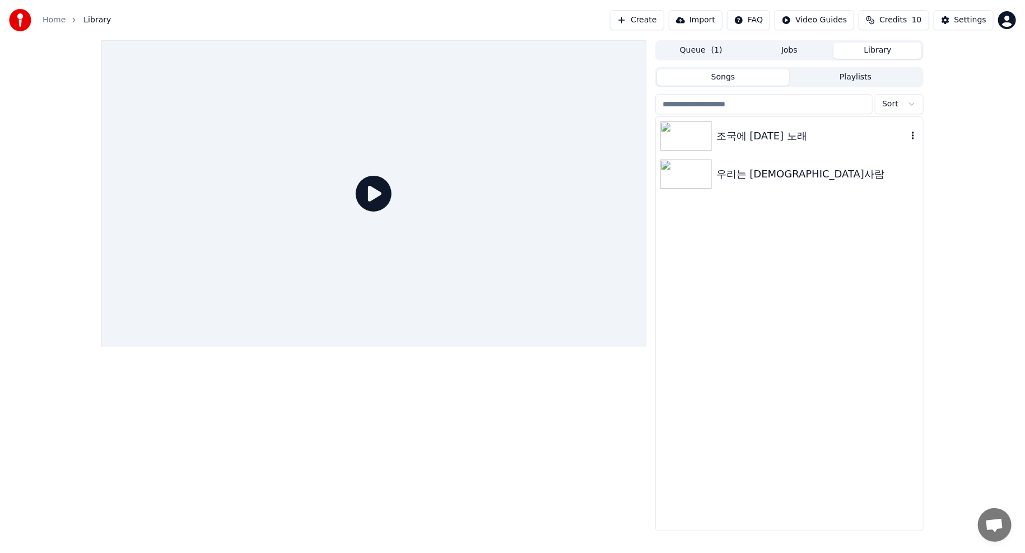
click at [778, 150] on div "조국에 [DATE] 노래" at bounding box center [789, 136] width 267 height 38
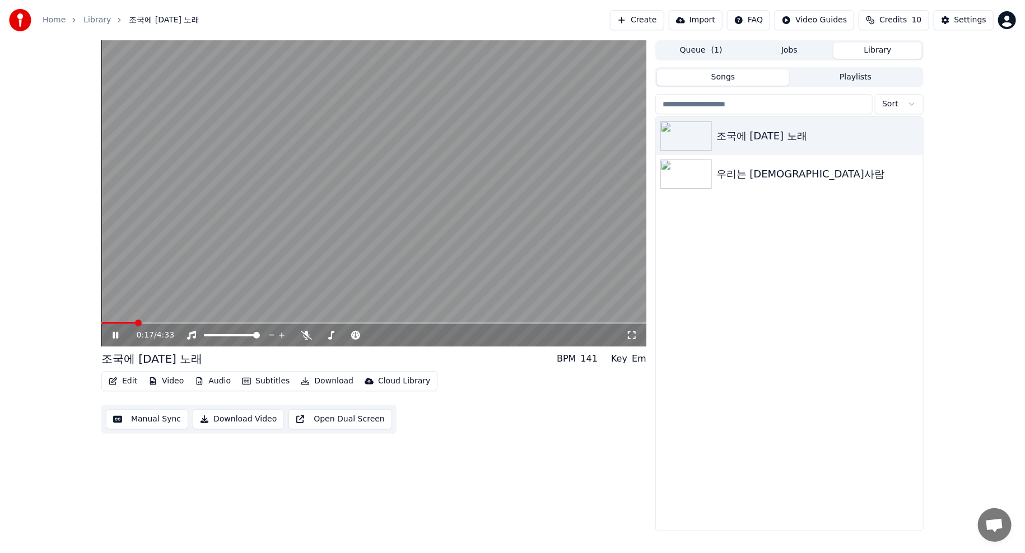
click at [134, 322] on span at bounding box center [373, 323] width 545 height 2
click at [164, 322] on span at bounding box center [373, 323] width 545 height 2
click at [544, 426] on div "Edit Video Audio Subtitles Download Cloud Library Manual Sync Download Video Op…" at bounding box center [373, 402] width 545 height 63
click at [774, 466] on div "조국에 [DATE] 노래 우리는 [DEMOGRAPHIC_DATA]사람" at bounding box center [789, 324] width 267 height 414
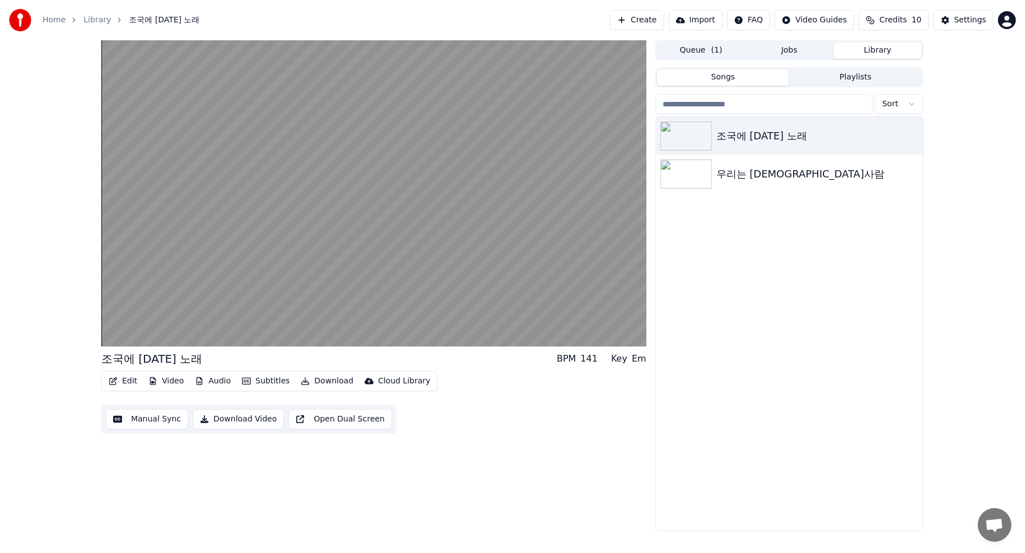
click at [131, 380] on button "Edit" at bounding box center [123, 381] width 38 height 16
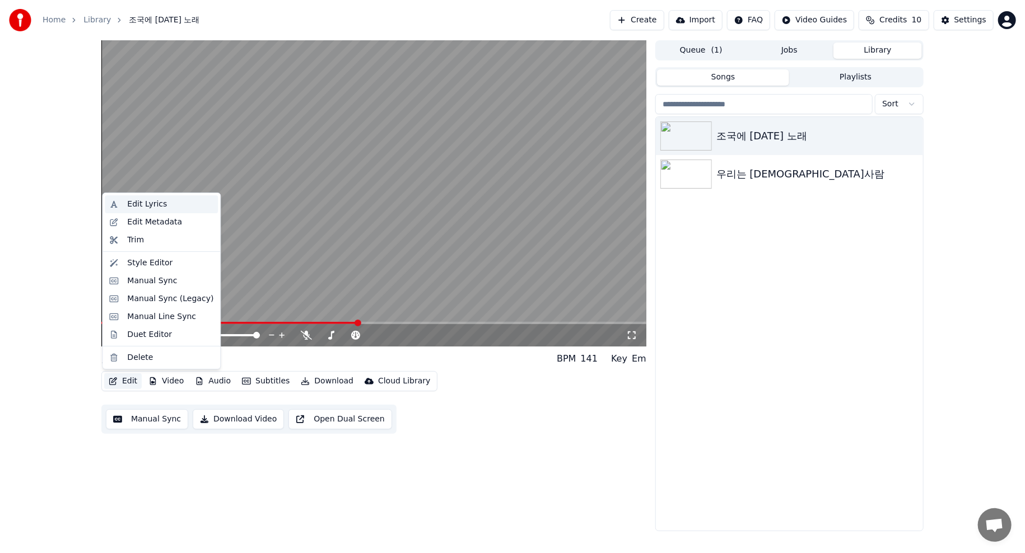
click at [141, 202] on div "Edit Lyrics" at bounding box center [147, 204] width 40 height 11
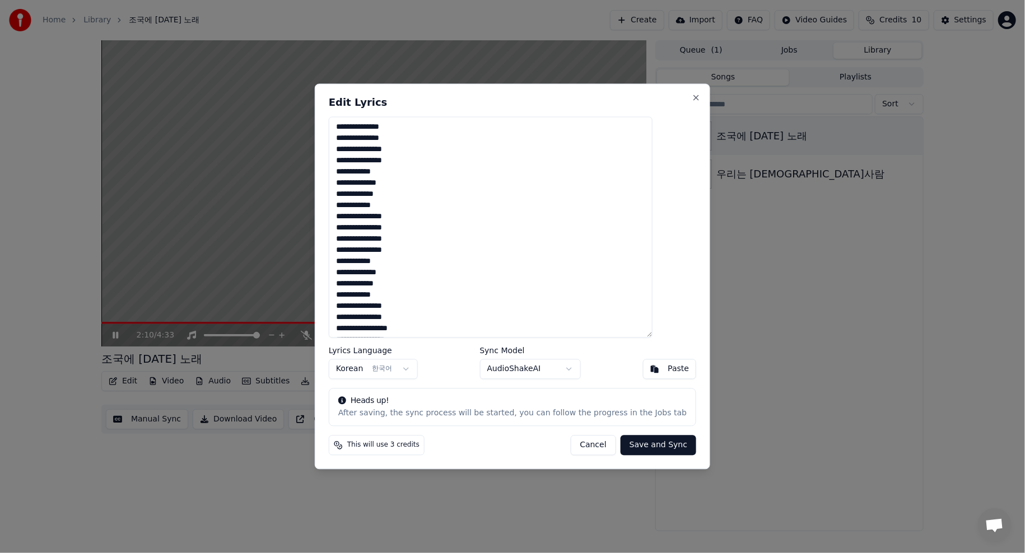
click at [478, 192] on textarea "**********" at bounding box center [491, 226] width 324 height 221
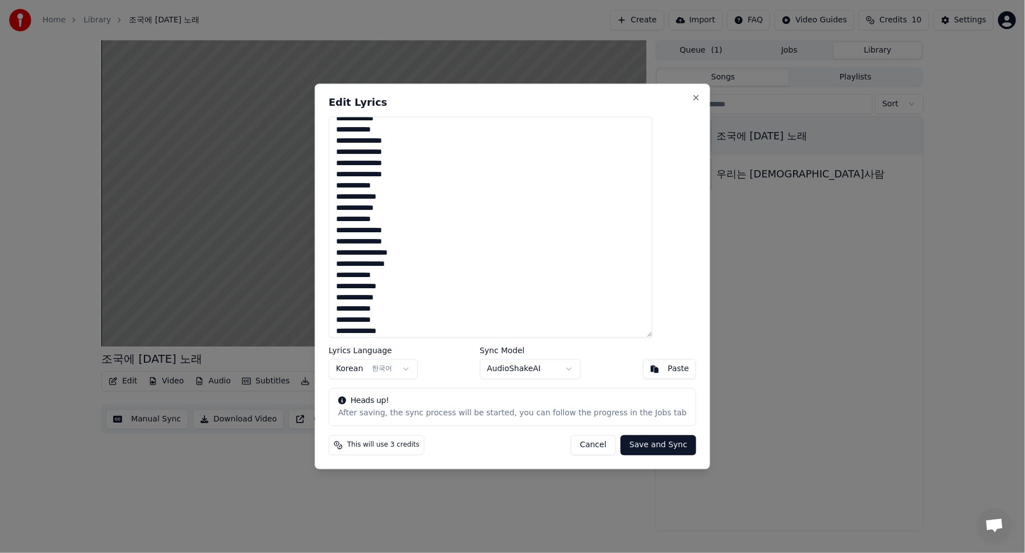
scroll to position [102, 0]
drag, startPoint x: 495, startPoint y: 91, endPoint x: 650, endPoint y: 83, distance: 154.7
click at [650, 82] on body "**********" at bounding box center [512, 276] width 1025 height 553
click at [524, 176] on textarea "**********" at bounding box center [491, 226] width 324 height 221
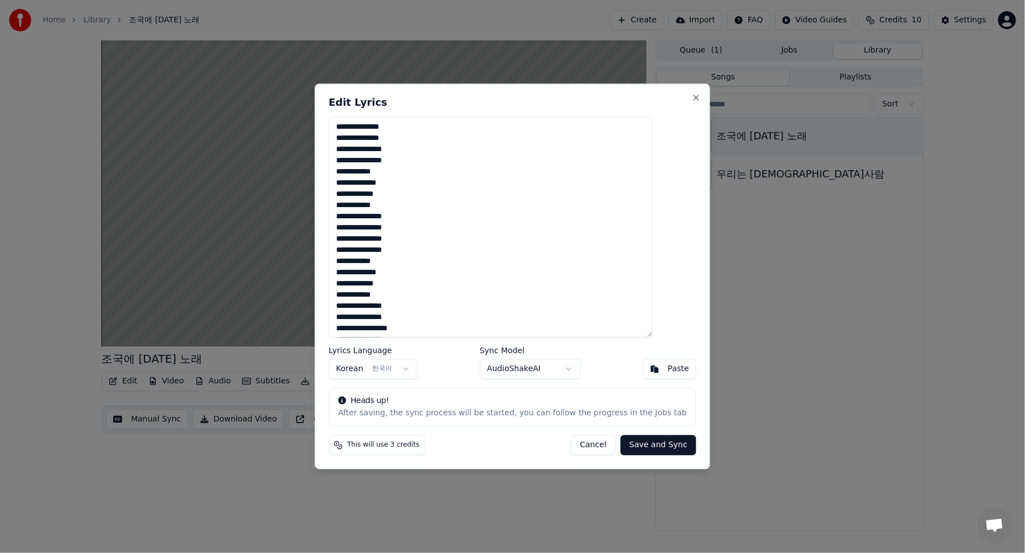
click at [529, 177] on textarea "**********" at bounding box center [491, 226] width 324 height 221
click at [409, 222] on textarea "**********" at bounding box center [491, 226] width 324 height 221
click at [425, 250] on textarea "**********" at bounding box center [491, 226] width 324 height 221
type textarea "**********"
click at [642, 446] on button "Save and Sync" at bounding box center [658, 446] width 76 height 20
